Goal: Information Seeking & Learning: Learn about a topic

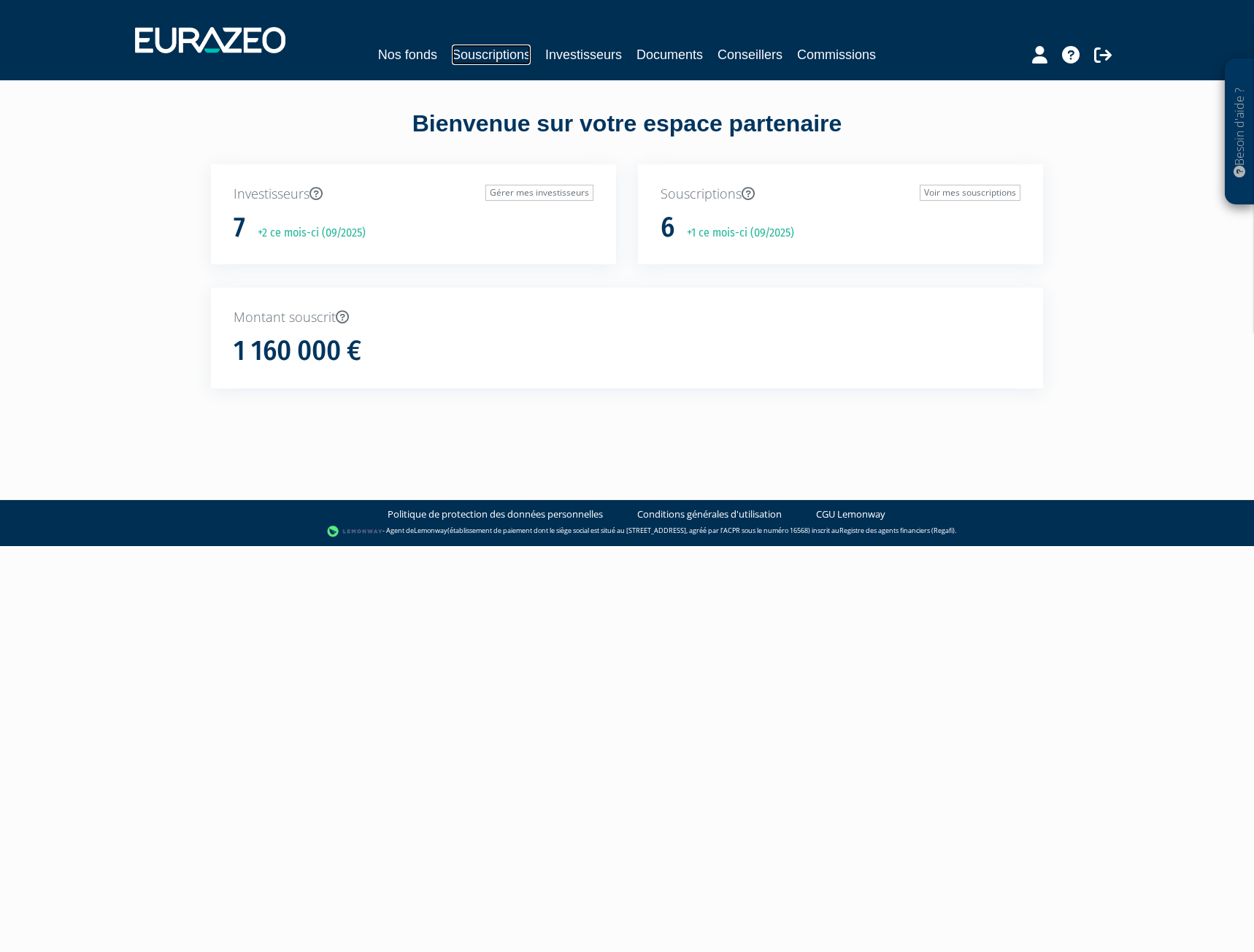
click at [505, 57] on link "Souscriptions" at bounding box center [491, 54] width 79 height 20
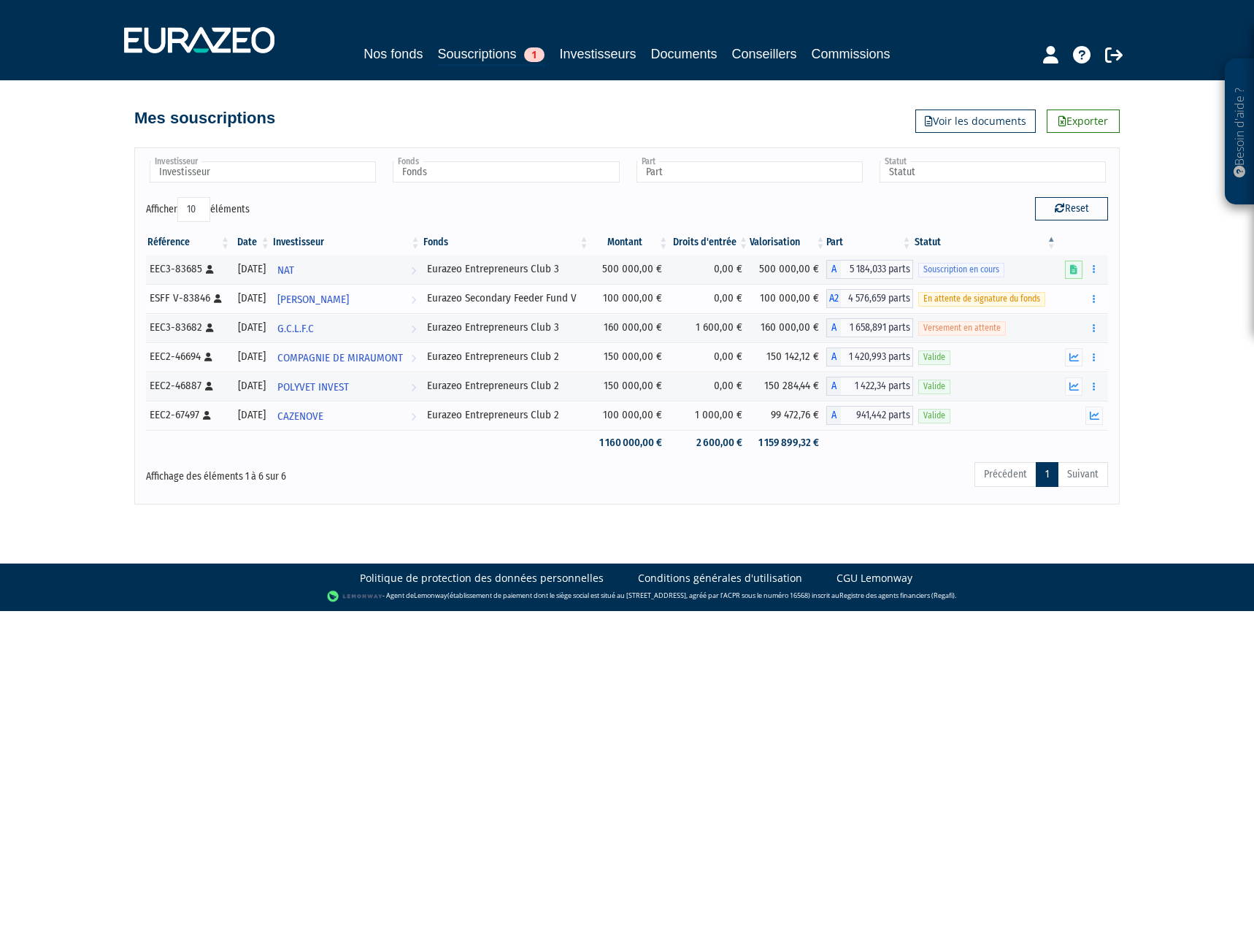
drag, startPoint x: 594, startPoint y: 298, endPoint x: 443, endPoint y: 303, distance: 151.1
click at [443, 303] on div "Eurazeo Secondary Feeder Fund V" at bounding box center [507, 297] width 159 height 15
copy div "Eurazeo Secondary Feeder Fund V"
drag, startPoint x: 582, startPoint y: 328, endPoint x: 443, endPoint y: 327, distance: 139.0
click at [443, 327] on div "Eurazeo Entrepreneurs Club 3" at bounding box center [507, 326] width 159 height 15
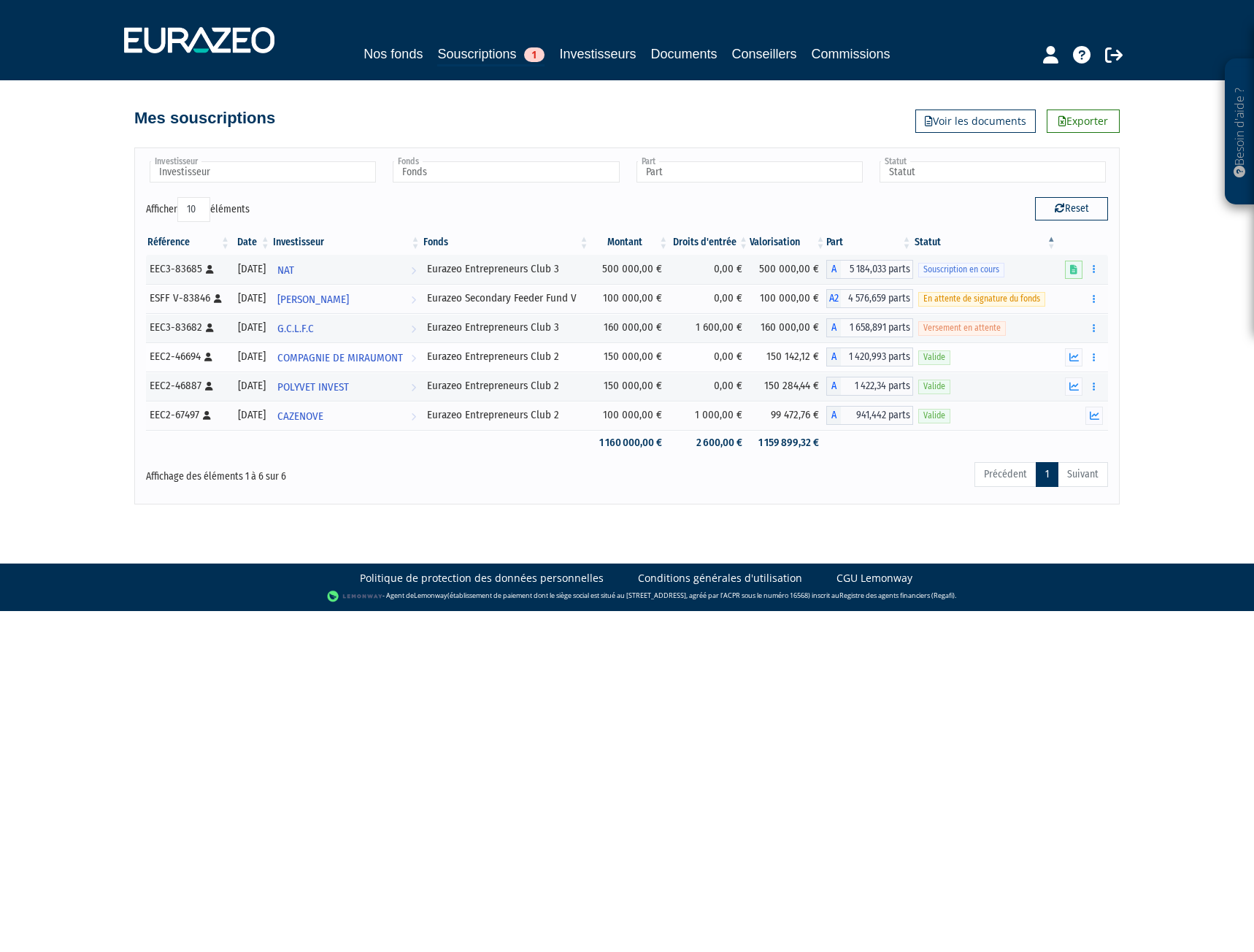
copy div "Eurazeo Entrepreneurs Club 3"
